Goal: Task Accomplishment & Management: Manage account settings

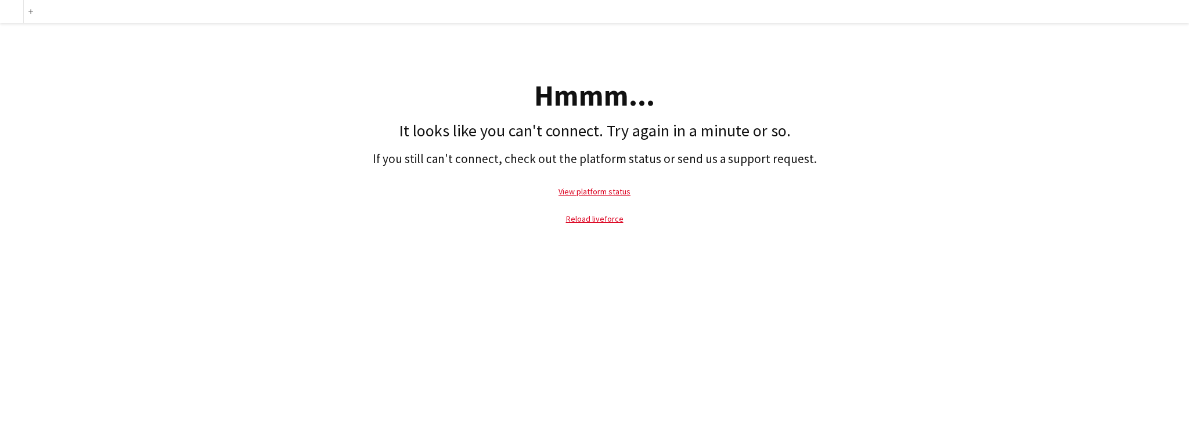
click at [221, 130] on h1 "It looks like you can't connect. Try again in a minute or so." at bounding box center [594, 131] width 1177 height 20
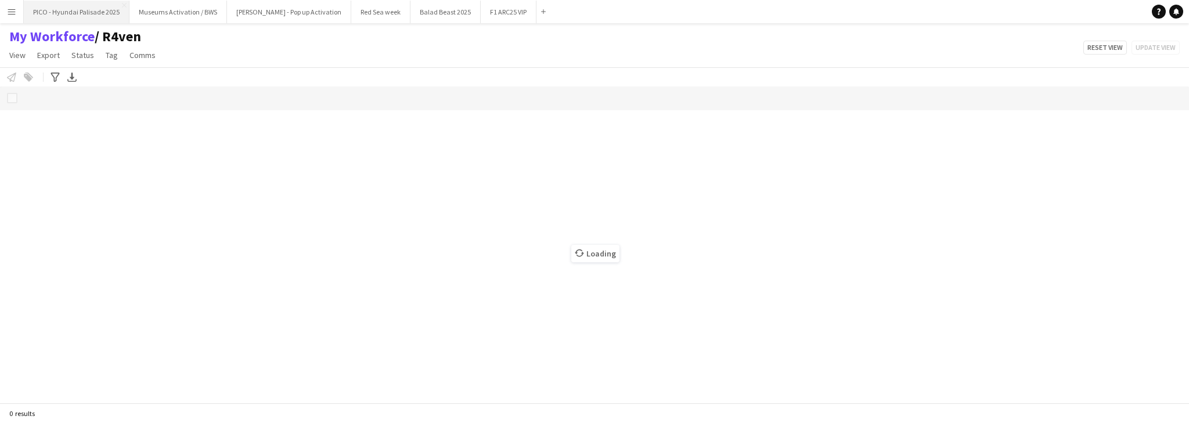
click at [80, 15] on button "PICO - Hyundai Palisade 2025 Close" at bounding box center [77, 12] width 106 height 23
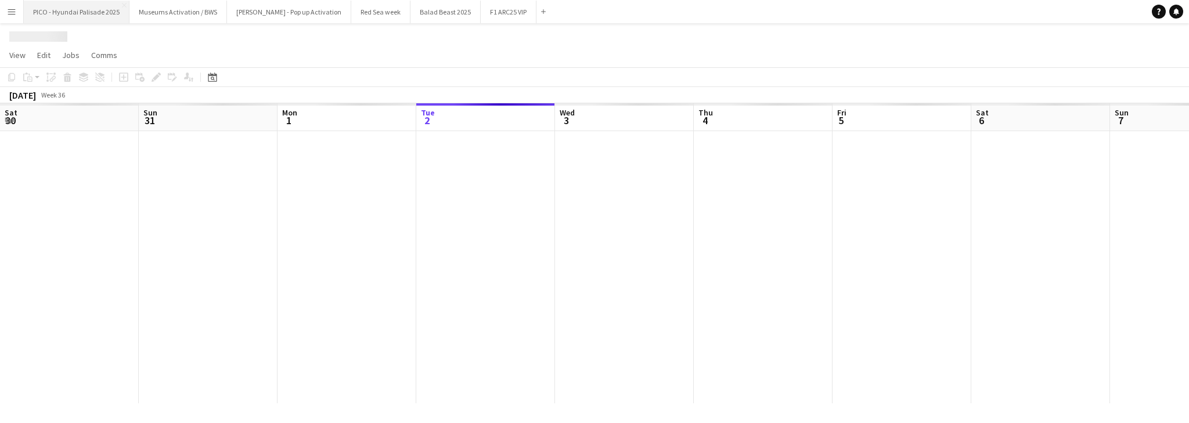
scroll to position [0, 278]
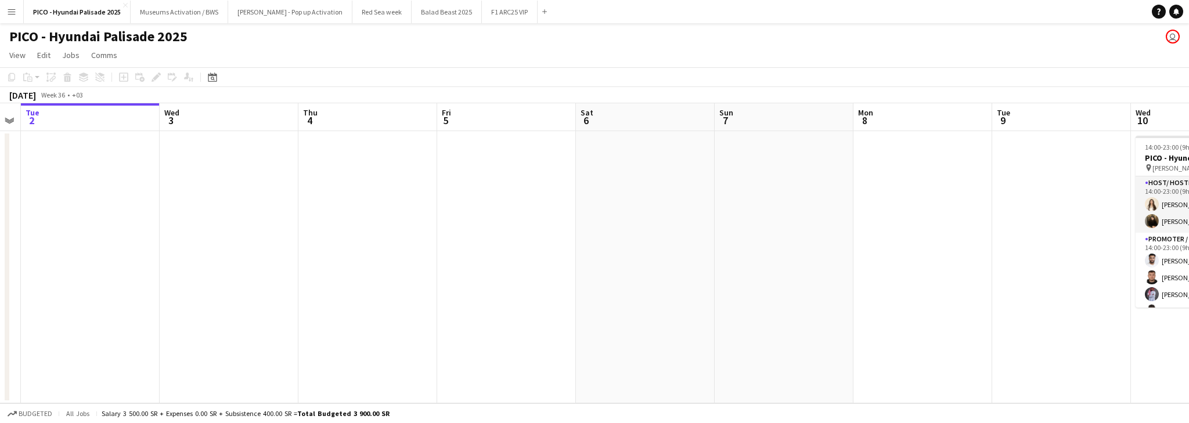
drag, startPoint x: 581, startPoint y: 214, endPoint x: 339, endPoint y: 239, distance: 242.8
click at [202, 235] on app-calendar-viewport "Sat 30 Sun 31 Mon 1 Tue 2 Wed 3 Thu 4 Fri 5 Sat 6 Sun 7 Mon 8 Tue 9 Wed 10 8/8 …" at bounding box center [594, 253] width 1189 height 300
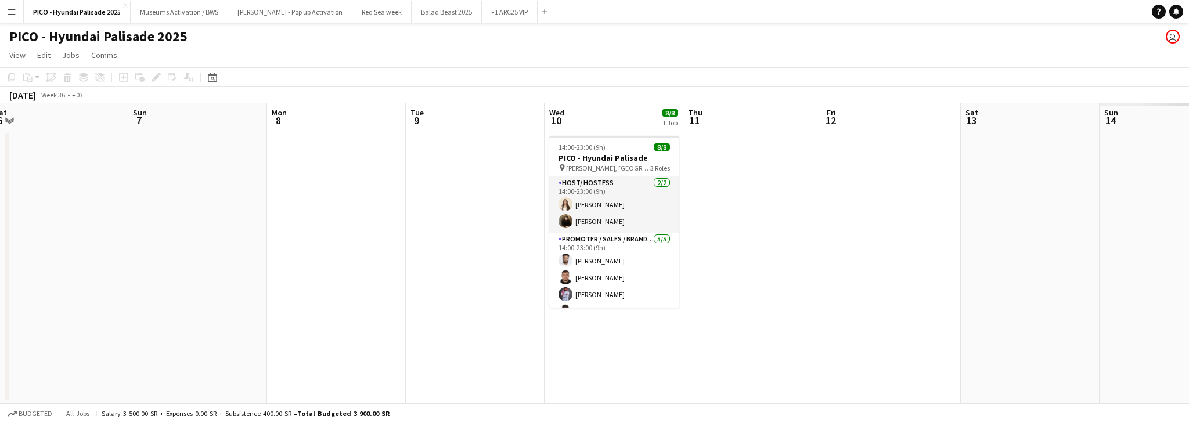
drag, startPoint x: 595, startPoint y: 206, endPoint x: 208, endPoint y: 226, distance: 387.8
click at [207, 226] on app-calendar-viewport "Thu 4 Fri 5 Sat 6 Sun 7 Mon 8 Tue 9 Wed 10 8/8 1 Job Thu 11 Fri 12 Sat 13 Sun 1…" at bounding box center [594, 253] width 1189 height 300
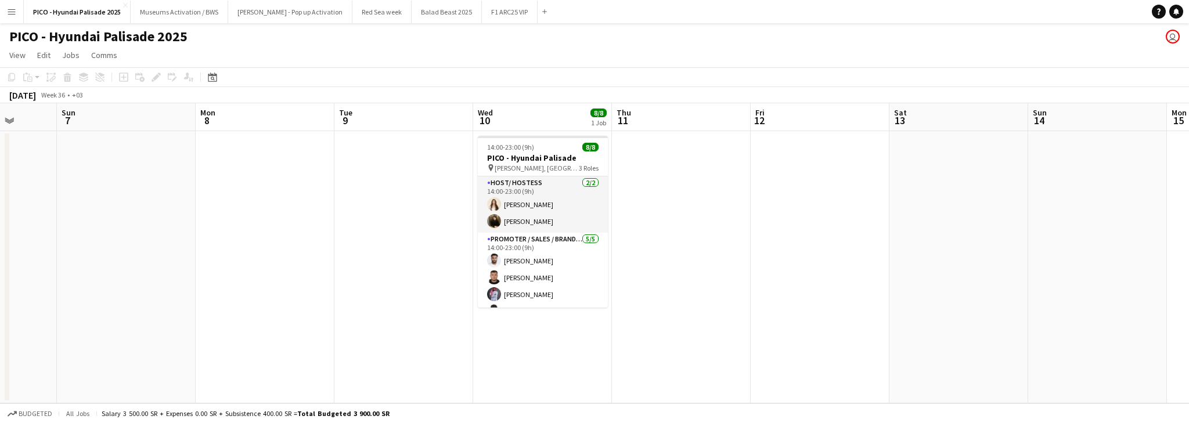
drag, startPoint x: 374, startPoint y: 211, endPoint x: 285, endPoint y: 215, distance: 88.9
click at [290, 215] on app-calendar-viewport "Thu 4 Fri 5 Sat 6 Sun 7 Mon 8 Tue 9 Wed 10 8/8 1 Job Thu 11 Fri 12 Sat 13 Sun 1…" at bounding box center [594, 253] width 1189 height 300
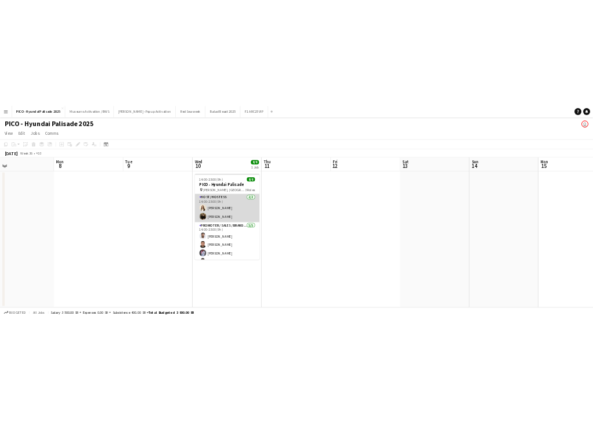
scroll to position [71, 0]
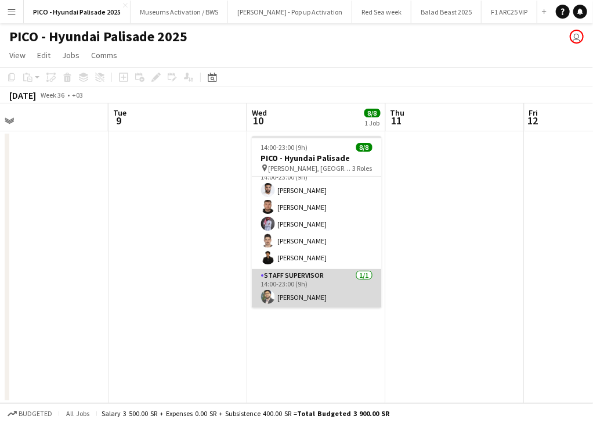
click at [344, 289] on app-card-role "Staff Supervisor [DATE] 14:00-23:00 (9h) [PERSON_NAME]" at bounding box center [317, 288] width 130 height 39
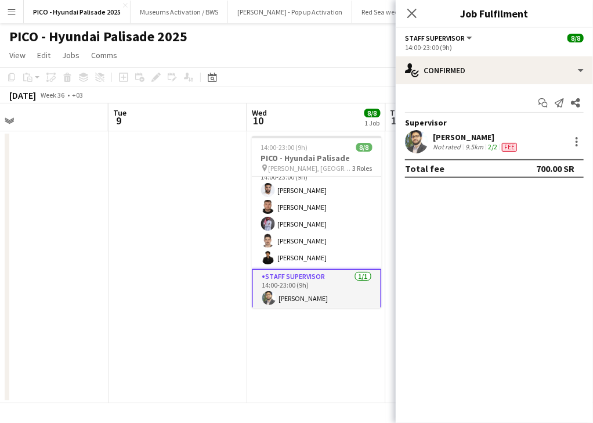
click at [493, 150] on app-skills-label "2/2" at bounding box center [492, 146] width 9 height 9
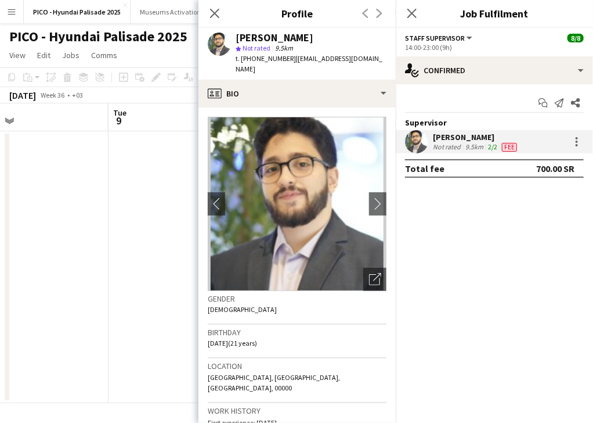
click at [270, 60] on span "t. [PHONE_NUMBER]" at bounding box center [266, 58] width 60 height 9
copy span "966544947697"
click at [328, 35] on div "[PERSON_NAME]" at bounding box center [311, 38] width 151 height 10
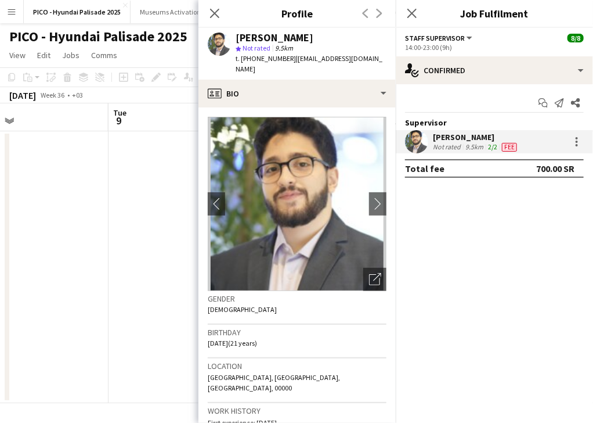
click at [328, 35] on div "[PERSON_NAME]" at bounding box center [311, 38] width 151 height 10
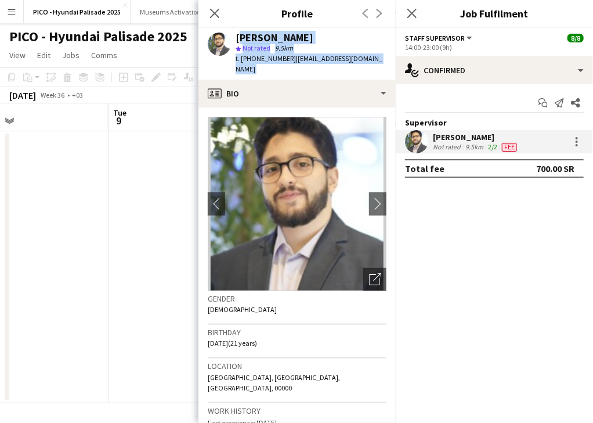
drag, startPoint x: 328, startPoint y: 35, endPoint x: 330, endPoint y: 53, distance: 18.7
click at [330, 53] on div "[PERSON_NAME] star Not rated 9.5km t. [PHONE_NUMBER] | [EMAIL_ADDRESS][DOMAIN_N…" at bounding box center [311, 54] width 151 height 42
copy app-crew-profile "[PERSON_NAME] star Not rated 9.5km t. [PHONE_NUMBER] | [EMAIL_ADDRESS][DOMAIN_N…"
click at [107, 296] on app-date-cell at bounding box center [39, 267] width 139 height 272
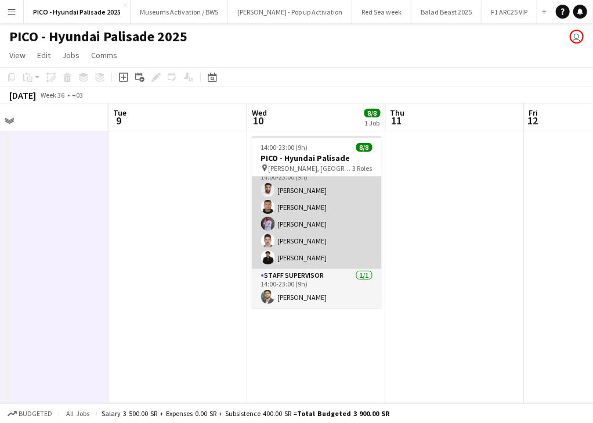
click at [282, 254] on app-card-role "Promoter / Sales / Brand Ambassador [DATE] 14:00-23:00 (9h) [PERSON_NAME] [PERS…" at bounding box center [317, 215] width 130 height 107
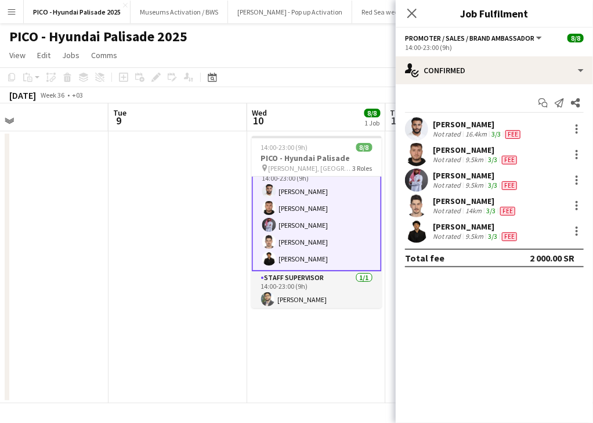
scroll to position [72, 0]
click at [457, 225] on div "[PERSON_NAME]" at bounding box center [476, 226] width 87 height 10
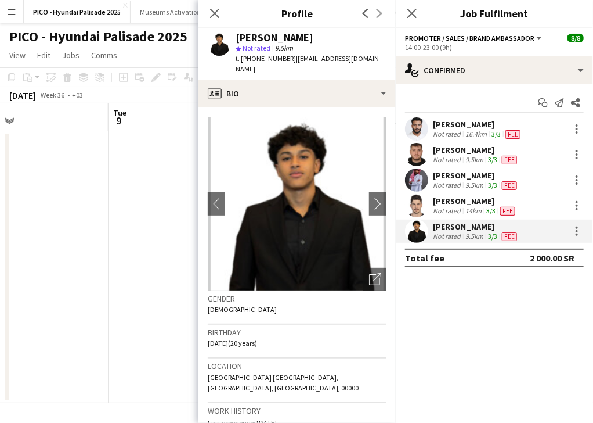
click at [285, 37] on div "[PERSON_NAME]" at bounding box center [275, 38] width 78 height 10
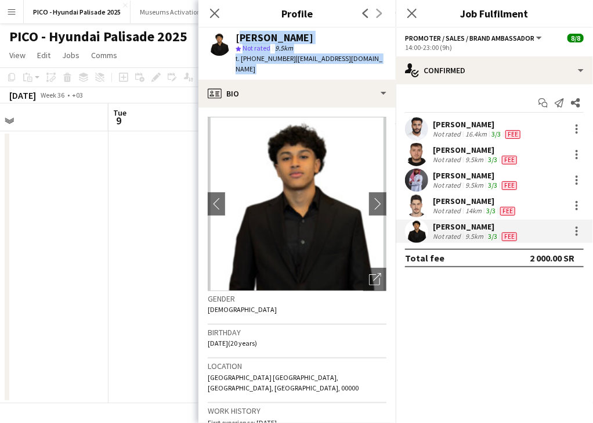
drag, startPoint x: 285, startPoint y: 37, endPoint x: 288, endPoint y: 58, distance: 21.7
click at [288, 58] on div "[PERSON_NAME] star Not rated 9.5km t. [PHONE_NUMBER] | [EMAIL_ADDRESS][DOMAIN_N…" at bounding box center [311, 54] width 151 height 42
copy app-crew-profile "[PERSON_NAME] star Not rated 9.5km t. [PHONE_NUMBER] | [EMAIL_ADDRESS][DOMAIN_N…"
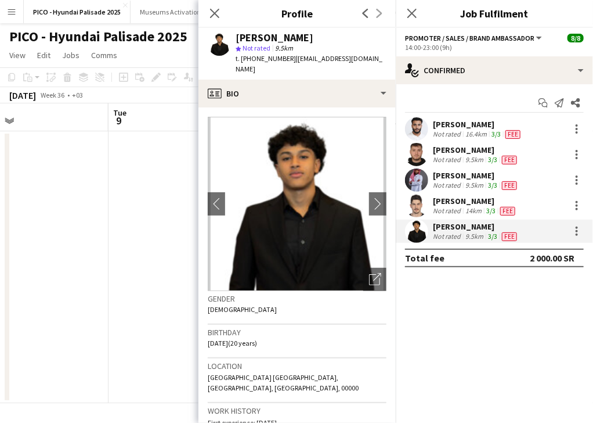
click at [457, 204] on div "[PERSON_NAME]" at bounding box center [475, 201] width 85 height 10
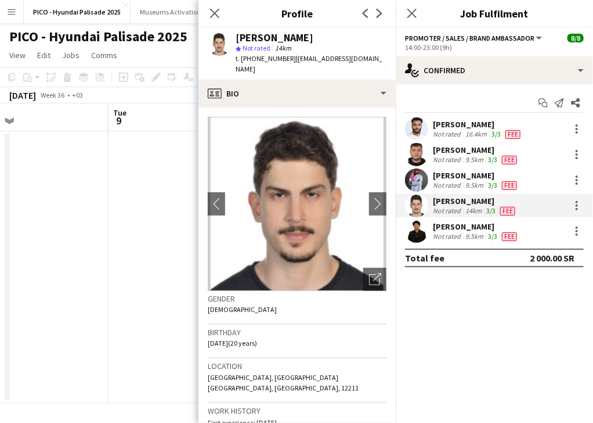
click at [278, 36] on div "[PERSON_NAME]" at bounding box center [275, 38] width 78 height 10
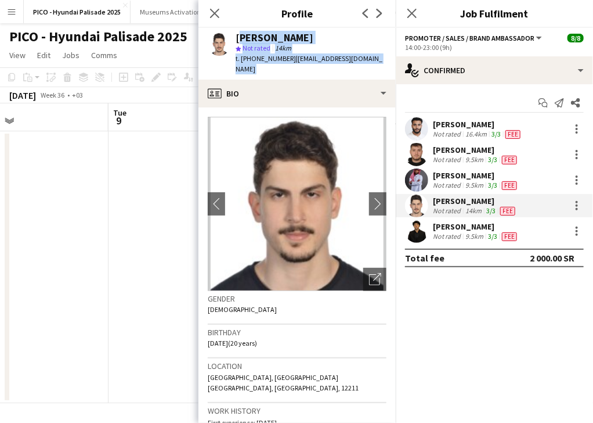
drag, startPoint x: 278, startPoint y: 36, endPoint x: 282, endPoint y: 59, distance: 23.6
click at [282, 59] on div "[PERSON_NAME] star Not rated 14km t. [PHONE_NUMBER] | [EMAIL_ADDRESS][DOMAIN_NA…" at bounding box center [311, 54] width 151 height 42
copy app-crew-profile "[PERSON_NAME] star Not rated 14km t. [PHONE_NUMBER] | [EMAIL_ADDRESS][DOMAIN_NA…"
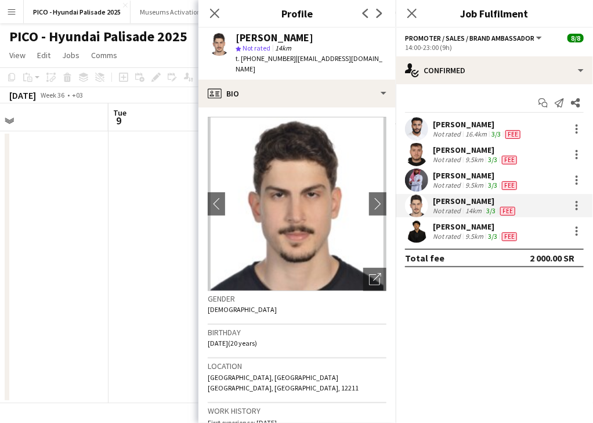
click at [511, 186] on span "Fee" at bounding box center [509, 185] width 15 height 9
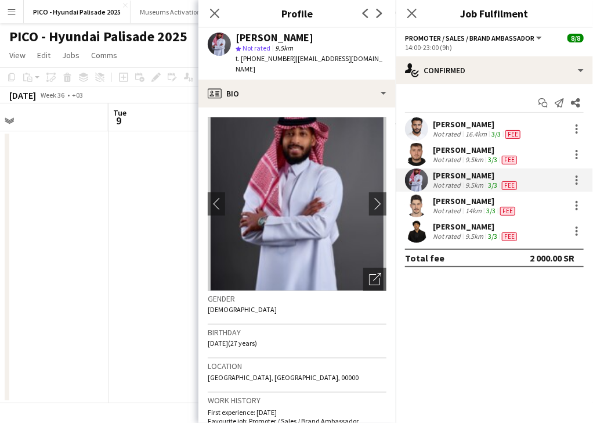
click at [257, 43] on div "star Not rated 9.5km" at bounding box center [311, 48] width 151 height 10
click at [257, 41] on div "[PERSON_NAME]" at bounding box center [275, 38] width 78 height 10
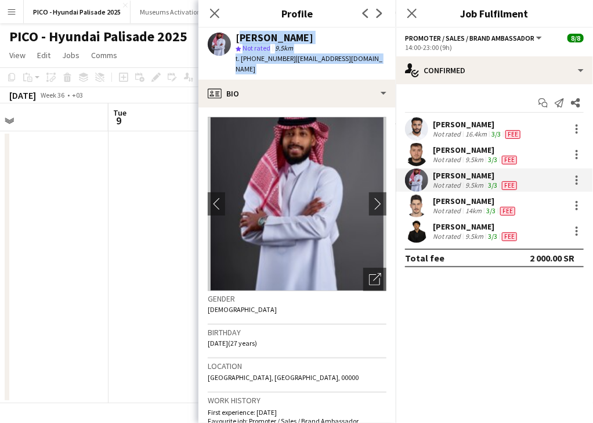
drag, startPoint x: 257, startPoint y: 41, endPoint x: 259, endPoint y: 62, distance: 21.0
click at [259, 62] on div "[PERSON_NAME] star Not rated 9.5km t. [PHONE_NUMBER] | [EMAIL_ADDRESS][DOMAIN_N…" at bounding box center [311, 54] width 151 height 42
copy app-crew-profile "[PERSON_NAME] star Not rated 9.5km t. [PHONE_NUMBER] | [EMAIL_ADDRESS][DOMAIN_N…"
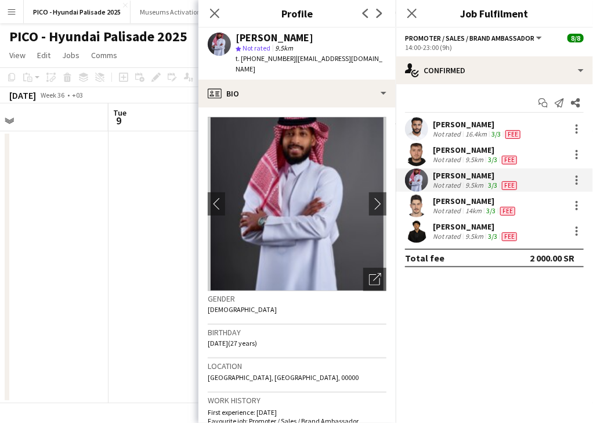
click at [460, 149] on div "[PERSON_NAME]" at bounding box center [476, 150] width 87 height 10
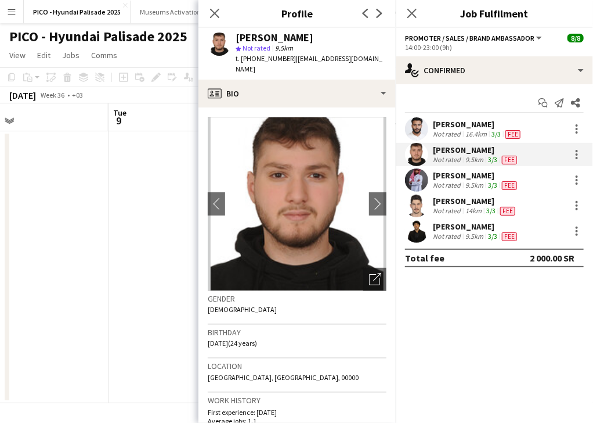
click at [258, 39] on div "[PERSON_NAME]" at bounding box center [275, 38] width 78 height 10
click at [260, 33] on div "[PERSON_NAME]" at bounding box center [275, 38] width 78 height 10
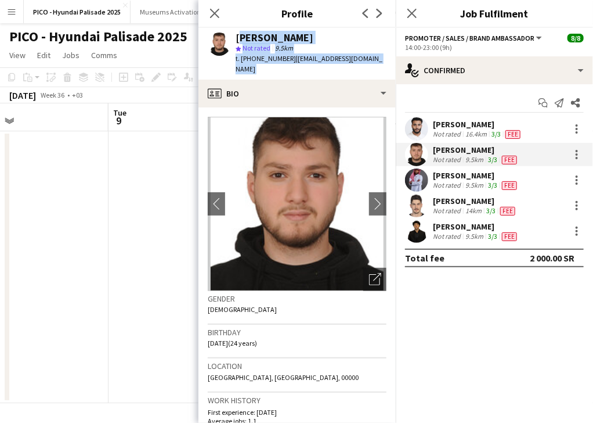
drag, startPoint x: 260, startPoint y: 31, endPoint x: 280, endPoint y: 58, distance: 33.6
click at [280, 58] on div "[PERSON_NAME] star Not rated 9.5km t. [PHONE_NUMBER] | [EMAIL_ADDRESS][DOMAIN_N…" at bounding box center [311, 54] width 151 height 42
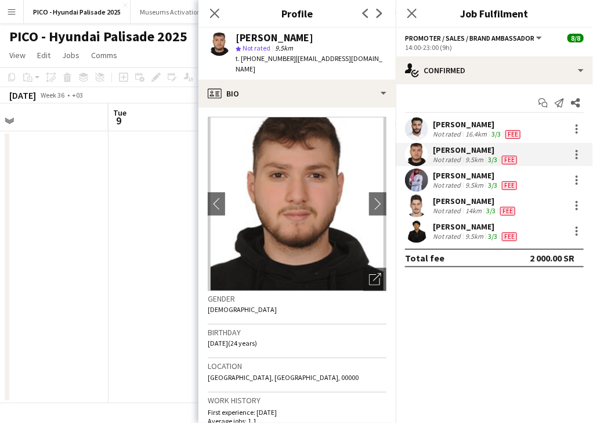
click at [492, 126] on div "[PERSON_NAME]" at bounding box center [478, 124] width 90 height 10
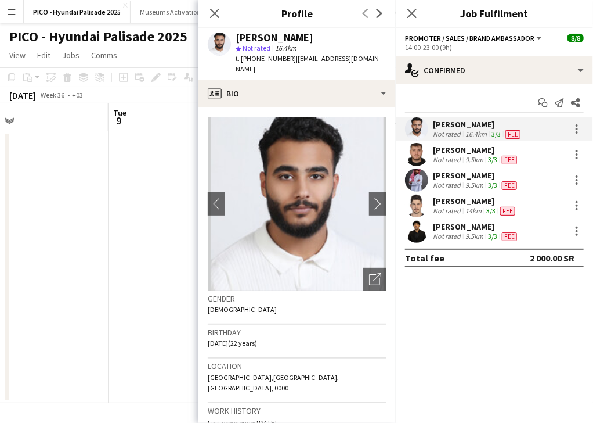
click at [295, 39] on div "[PERSON_NAME]" at bounding box center [275, 38] width 78 height 10
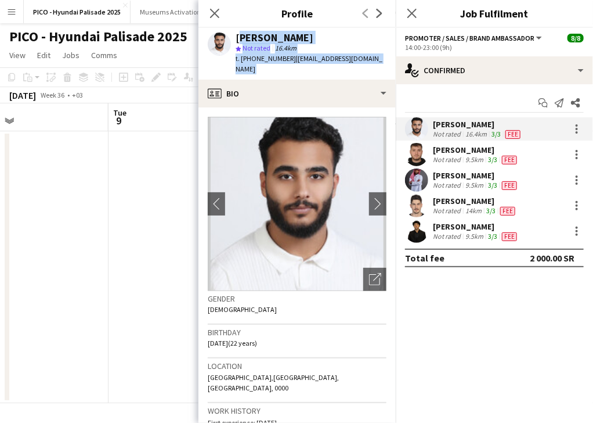
drag, startPoint x: 295, startPoint y: 39, endPoint x: 297, endPoint y: 59, distance: 19.8
click at [297, 59] on div "[PERSON_NAME] star Not rated 16.4km t. [PHONE_NUMBER] | [EMAIL_ADDRESS][DOMAIN_…" at bounding box center [311, 54] width 151 height 42
copy app-crew-profile "[PERSON_NAME] star Not rated 16.4km t. [PHONE_NUMBER] | [EMAIL_ADDRESS][DOMAIN_…"
click at [156, 381] on app-date-cell at bounding box center [178, 267] width 139 height 272
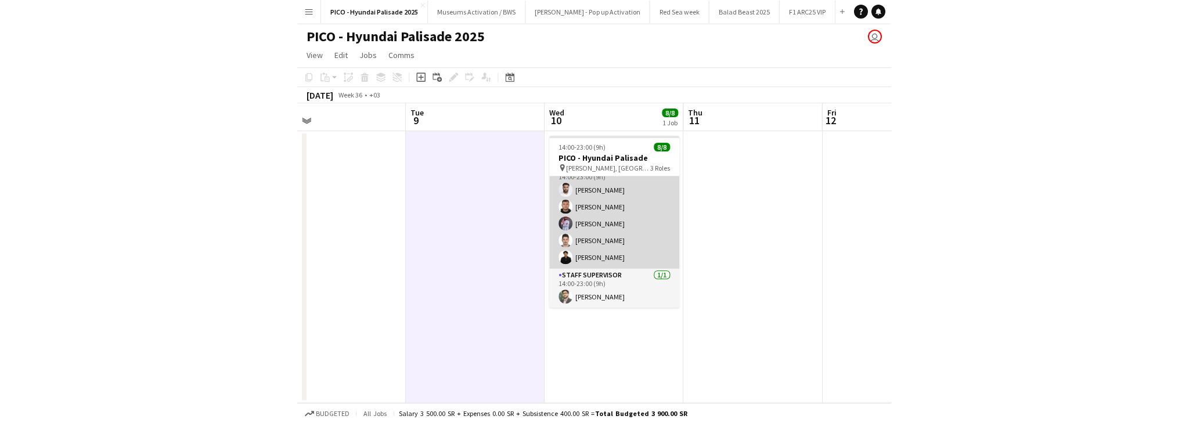
scroll to position [0, 0]
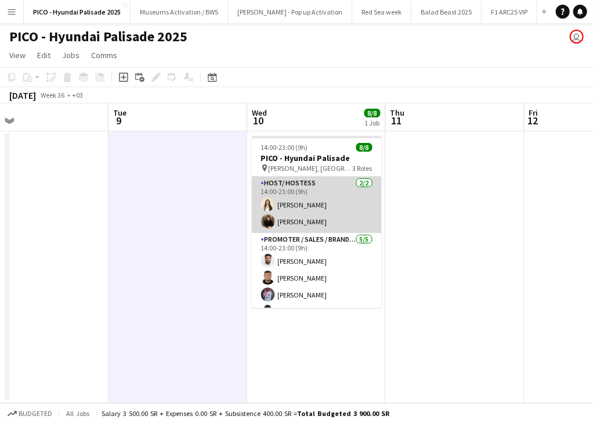
click at [312, 217] on app-card-role "Host/ Hostess [DATE] 14:00-23:00 (9h) [PERSON_NAME] [PERSON_NAME]" at bounding box center [317, 204] width 130 height 56
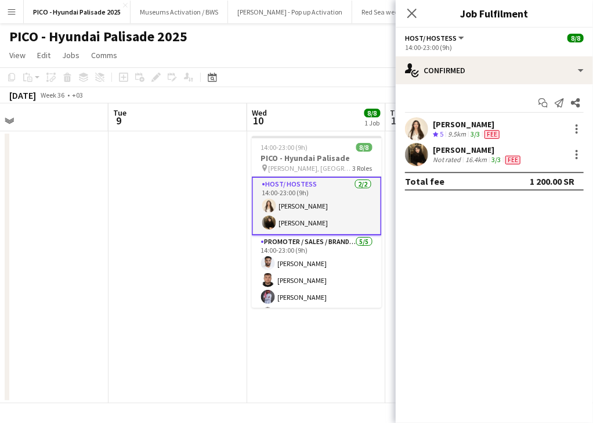
click at [428, 158] on div at bounding box center [416, 154] width 23 height 23
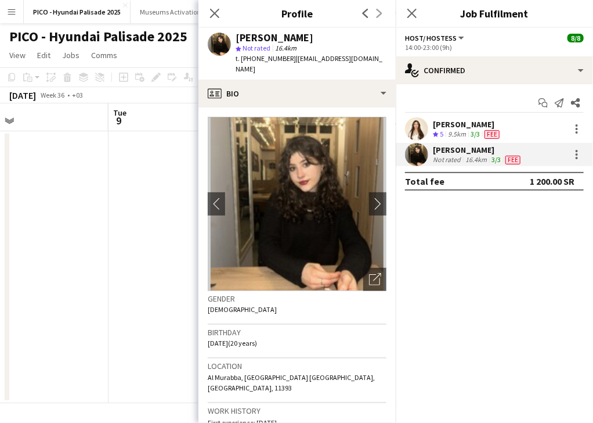
click at [290, 33] on div "[PERSON_NAME]" at bounding box center [275, 38] width 78 height 10
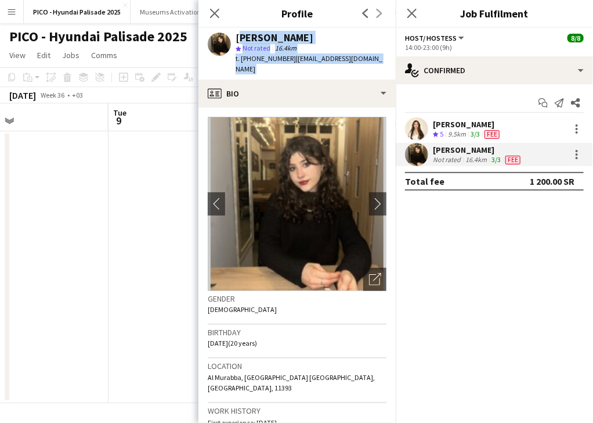
drag, startPoint x: 290, startPoint y: 33, endPoint x: 296, endPoint y: 67, distance: 34.7
click at [296, 67] on div "[PERSON_NAME] star Not rated 16.4km t. [PHONE_NUMBER] | [EMAIL_ADDRESS][DOMAIN_…" at bounding box center [297, 54] width 197 height 52
copy app-crew-profile "[PERSON_NAME] star Not rated 16.4km t. [PHONE_NUMBER] | [EMAIL_ADDRESS][DOMAIN_…"
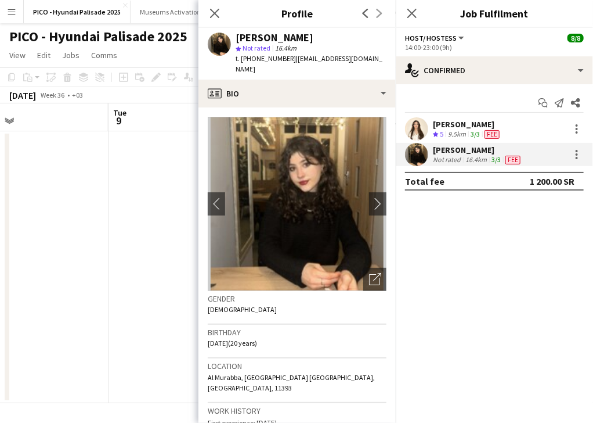
click at [426, 135] on app-user-avatar at bounding box center [416, 128] width 23 height 23
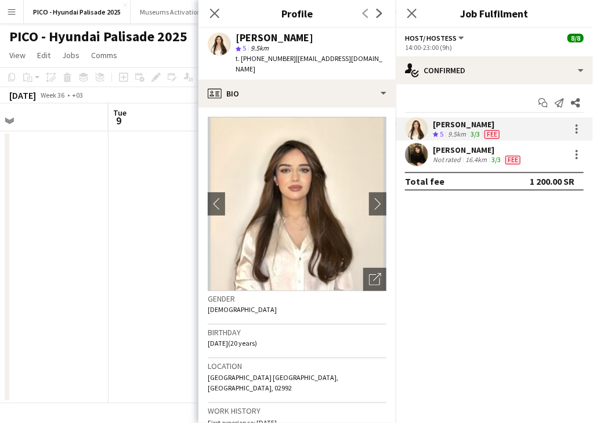
click at [258, 37] on div "[PERSON_NAME]" at bounding box center [275, 38] width 78 height 10
click at [170, 197] on app-date-cell at bounding box center [178, 267] width 139 height 272
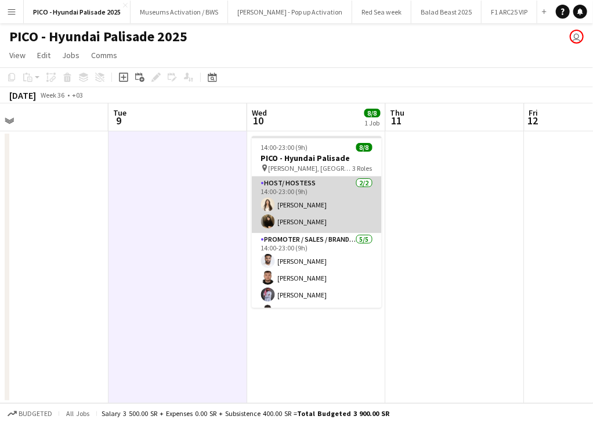
click at [334, 215] on app-card-role "Host/ Hostess [DATE] 14:00-23:00 (9h) [PERSON_NAME] [PERSON_NAME]" at bounding box center [317, 204] width 130 height 56
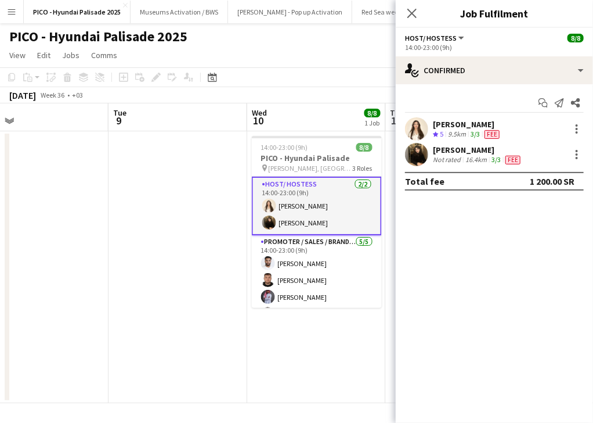
click at [457, 141] on div "[PERSON_NAME] Crew rating 5 9.5km 3/3 Fee [PERSON_NAME] Not rated 16.4km 3/3 Fee" at bounding box center [494, 141] width 197 height 49
click at [461, 135] on div "9.5km" at bounding box center [457, 134] width 23 height 10
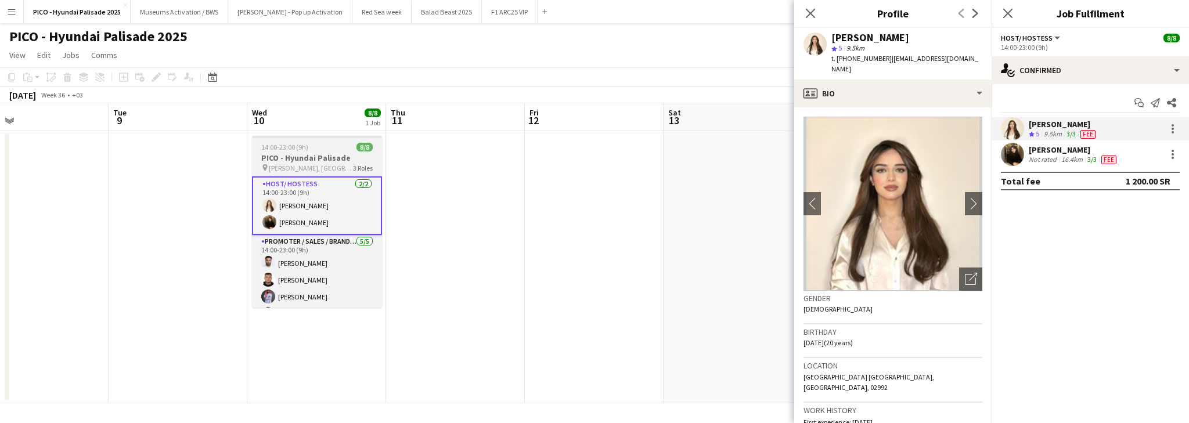
click at [334, 163] on div "pin [PERSON_NAME], [GEOGRAPHIC_DATA] 3 Roles" at bounding box center [317, 167] width 130 height 9
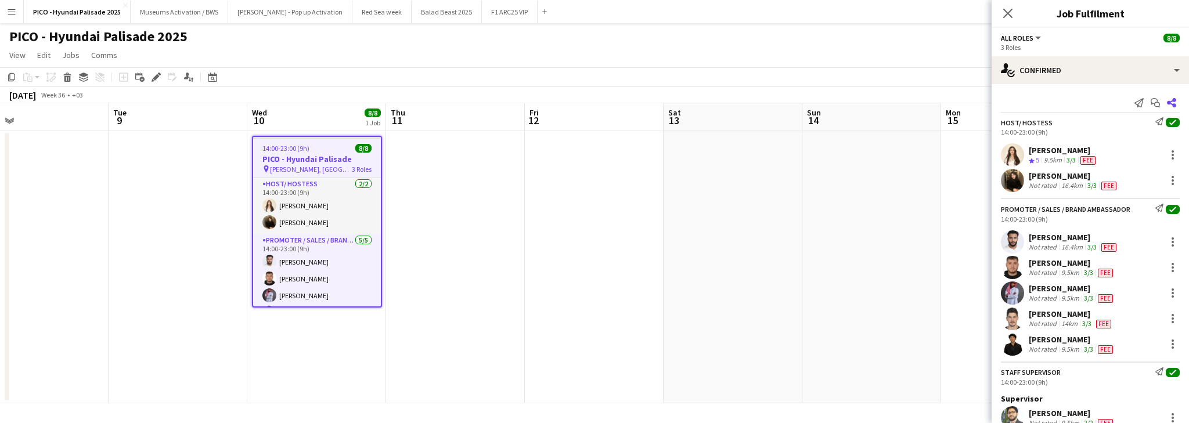
click at [1167, 102] on icon at bounding box center [1171, 102] width 9 height 9
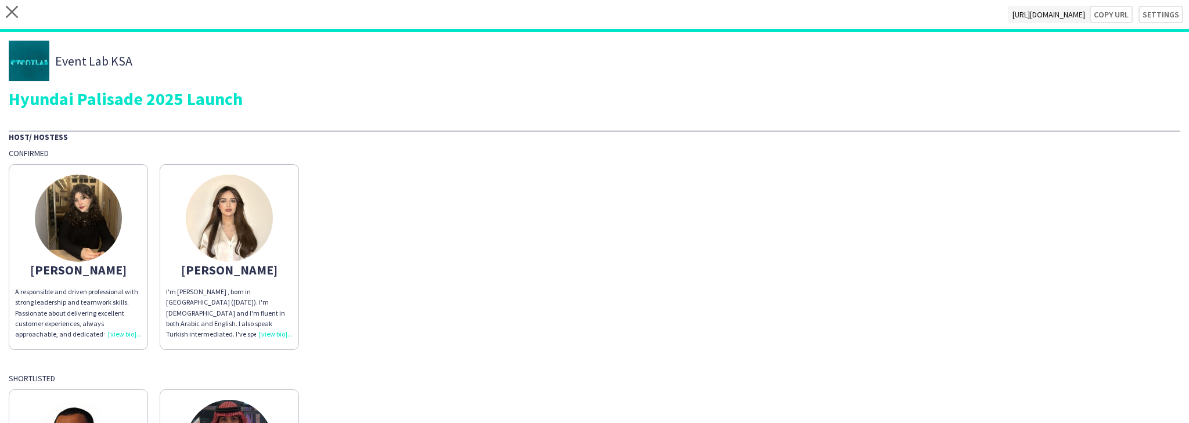
click at [185, 248] on app-share-pages-crew-card "[PERSON_NAME] I'm [PERSON_NAME] , born in [GEOGRAPHIC_DATA] ([DATE]). I'm [DEMO…" at bounding box center [229, 257] width 139 height 186
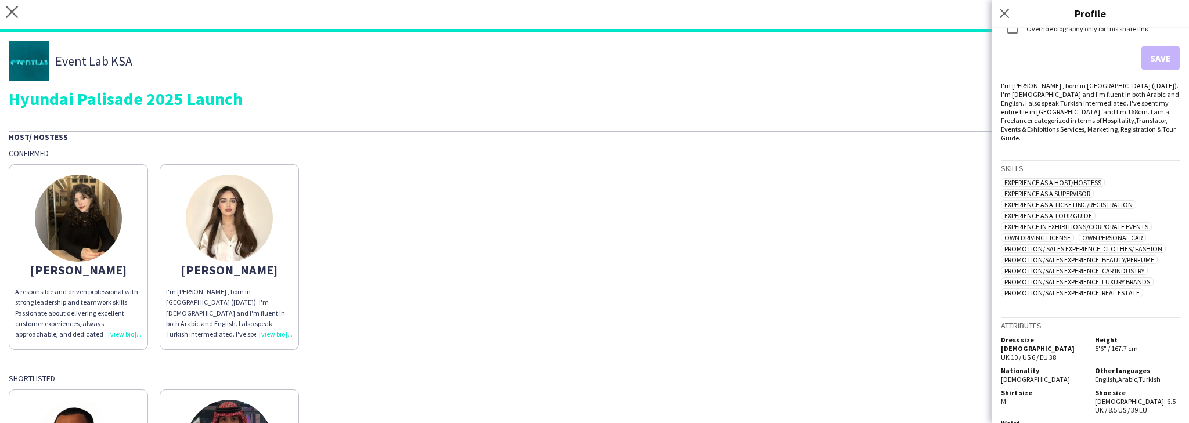
scroll to position [369, 0]
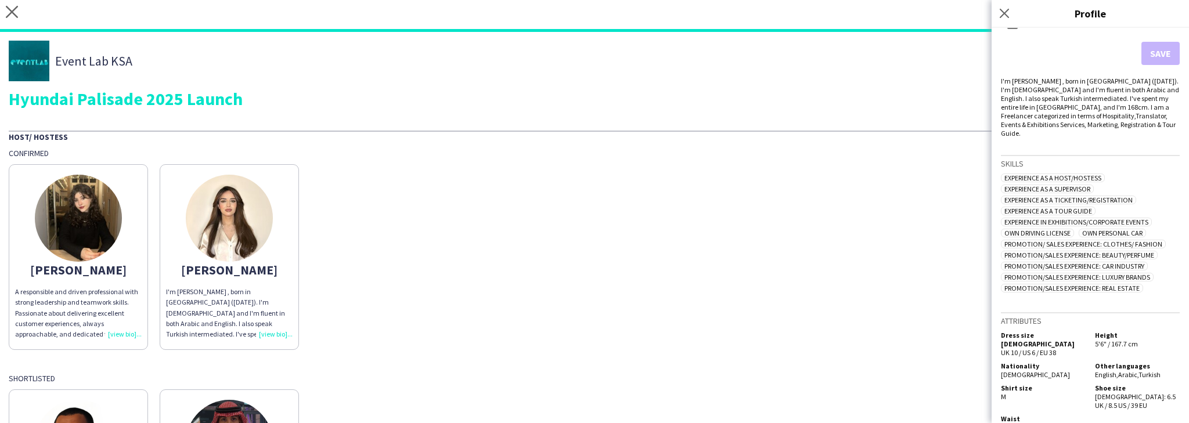
click at [740, 339] on div "[PERSON_NAME] A responsible and driven professional with strong leadership and …" at bounding box center [595, 254] width 1172 height 192
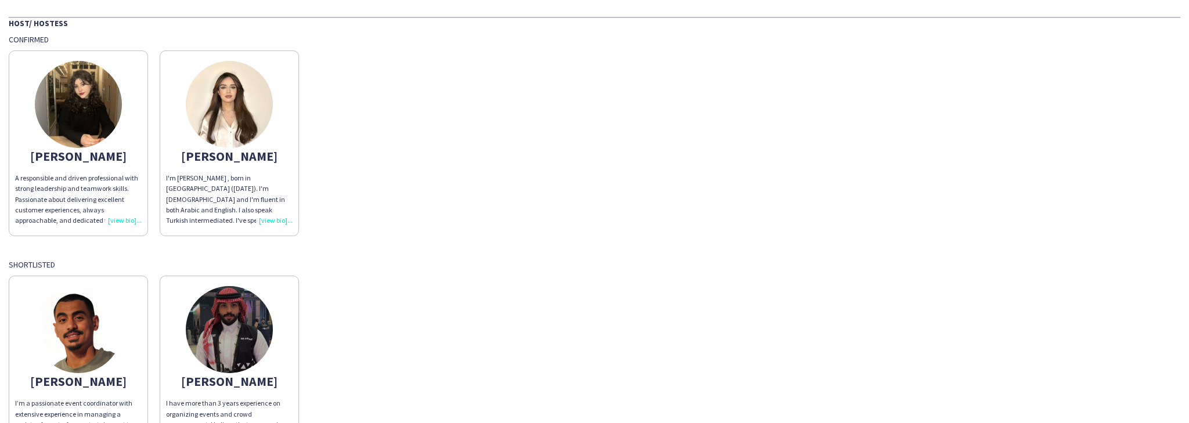
scroll to position [0, 0]
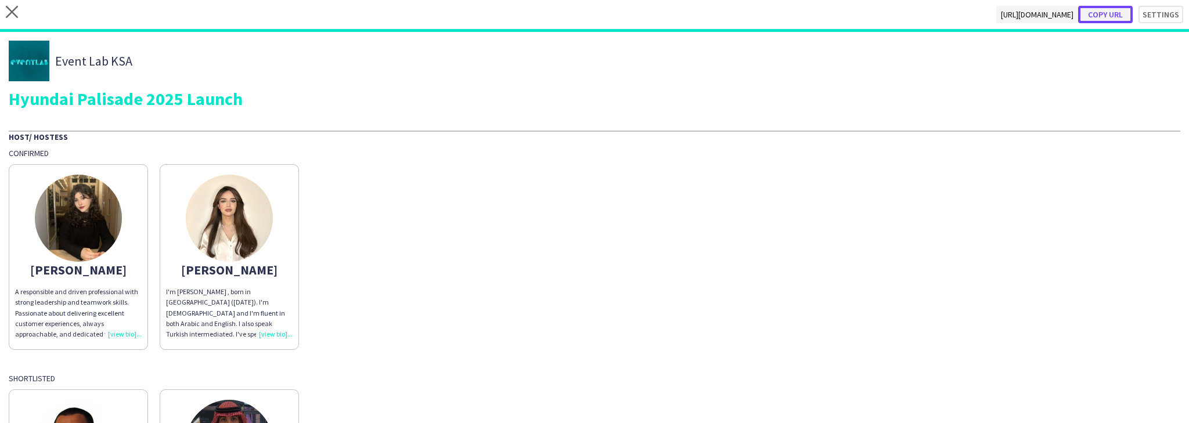
click at [1119, 12] on button "Copy url" at bounding box center [1105, 14] width 55 height 17
